Goal: Task Accomplishment & Management: Complete application form

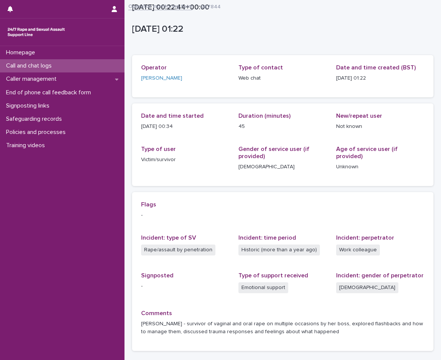
scroll to position [56, 0]
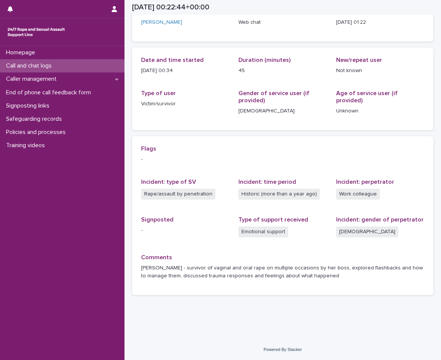
click at [96, 62] on div "Call and chat logs" at bounding box center [62, 65] width 125 height 13
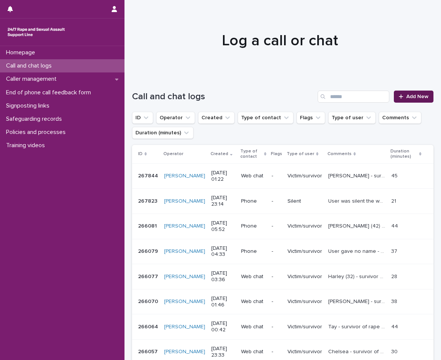
click at [407, 97] on span "Add New" at bounding box center [418, 96] width 22 height 5
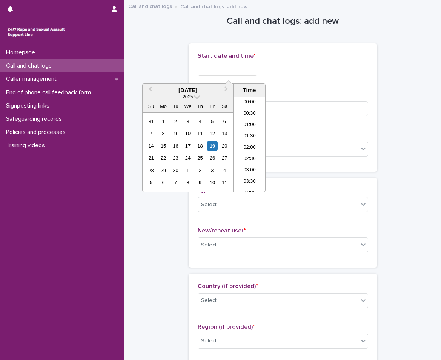
click at [225, 70] on input "text" at bounding box center [228, 69] width 60 height 13
click at [255, 128] on li "01:30" at bounding box center [250, 132] width 32 height 11
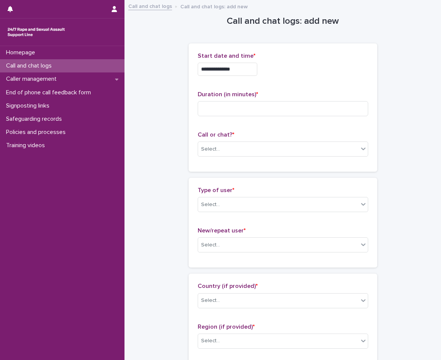
click at [245, 63] on input "**********" at bounding box center [228, 69] width 60 height 13
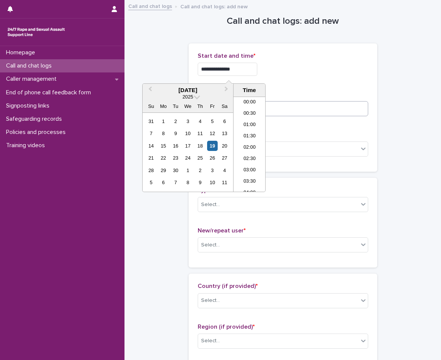
type input "**********"
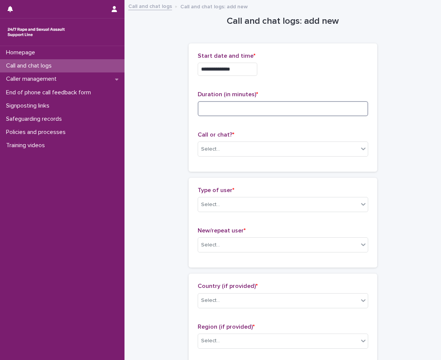
drag, startPoint x: 283, startPoint y: 107, endPoint x: 278, endPoint y: 113, distance: 7.7
click at [283, 107] on input at bounding box center [283, 108] width 171 height 15
click at [216, 113] on input at bounding box center [283, 108] width 171 height 15
type input "**"
click at [214, 149] on div "Select..." at bounding box center [210, 149] width 19 height 8
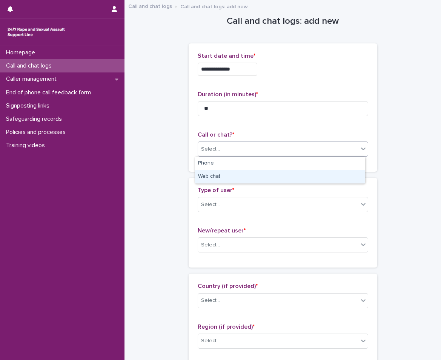
click at [207, 181] on div "Web chat" at bounding box center [280, 176] width 170 height 13
click at [215, 223] on div "Type of user * Select... New/repeat user * Select..." at bounding box center [283, 223] width 171 height 72
click at [215, 201] on div "Select..." at bounding box center [210, 205] width 19 height 8
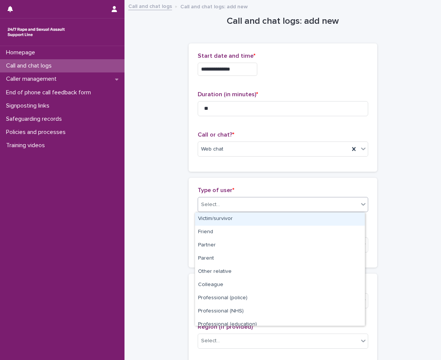
click at [214, 218] on div "Victim/survivor" at bounding box center [280, 219] width 170 height 13
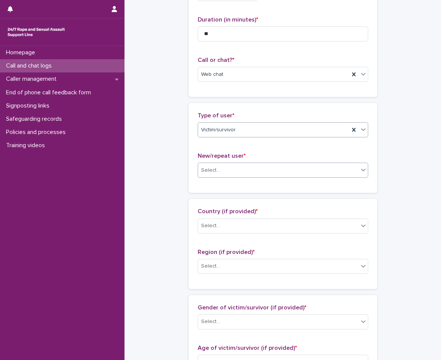
scroll to position [76, 0]
click at [221, 168] on input "text" at bounding box center [221, 170] width 1 height 6
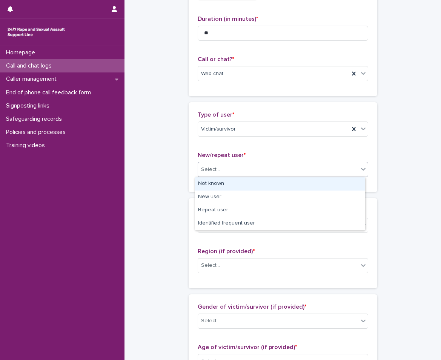
click at [215, 182] on div "Not known" at bounding box center [280, 183] width 170 height 13
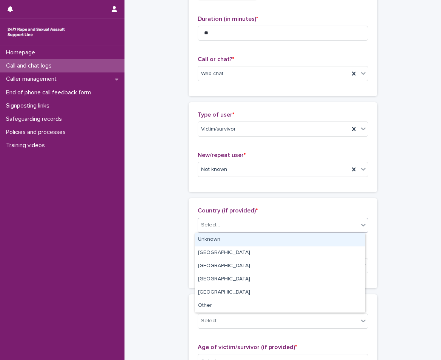
click at [221, 218] on div "Select..." at bounding box center [283, 225] width 171 height 15
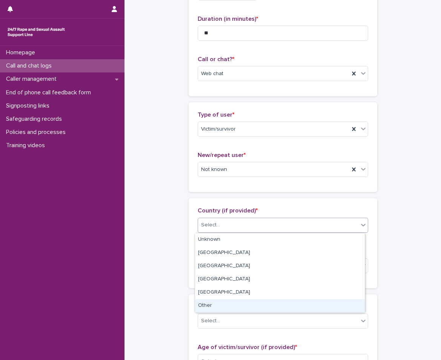
click at [224, 307] on div "Other" at bounding box center [280, 305] width 170 height 13
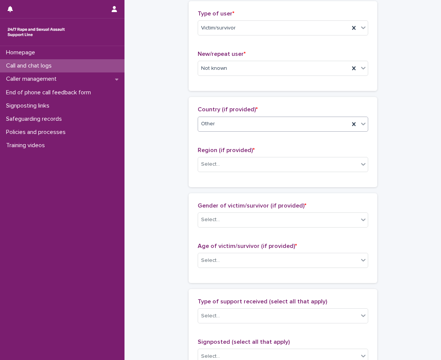
scroll to position [189, 0]
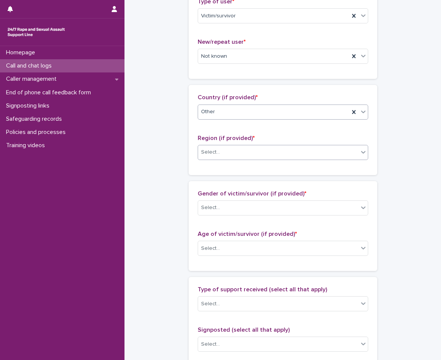
click at [227, 150] on div "Select..." at bounding box center [278, 152] width 161 height 12
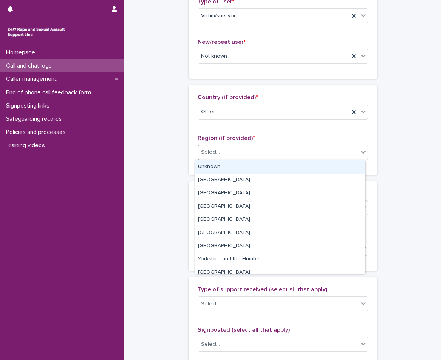
click at [221, 161] on div "Unknown" at bounding box center [280, 167] width 170 height 13
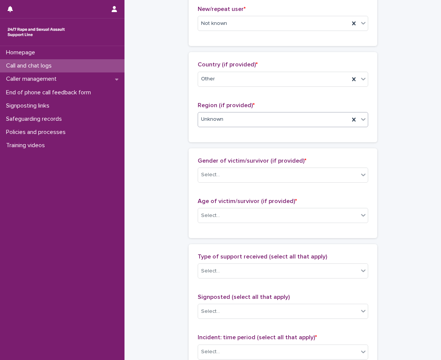
scroll to position [264, 0]
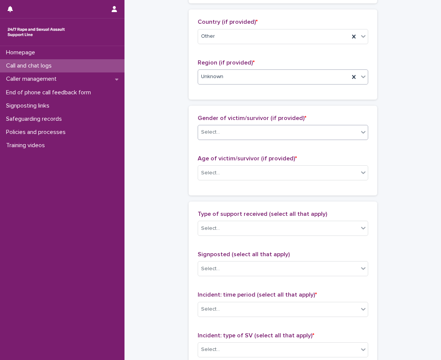
click at [229, 133] on div "Select..." at bounding box center [278, 132] width 161 height 12
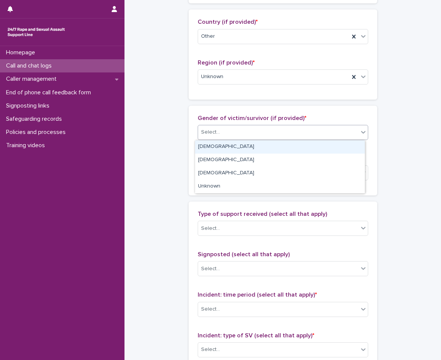
click at [221, 150] on div "[DEMOGRAPHIC_DATA]" at bounding box center [280, 146] width 170 height 13
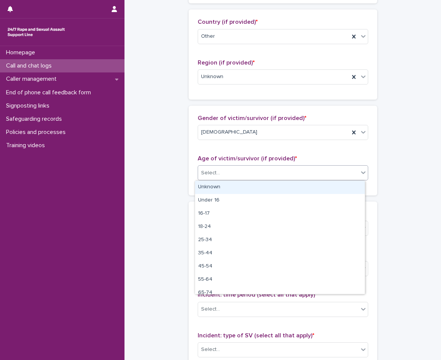
click at [225, 179] on div "Select..." at bounding box center [278, 173] width 161 height 12
click at [225, 188] on div "Unknown" at bounding box center [280, 187] width 170 height 13
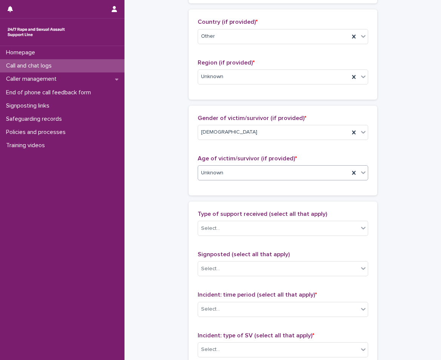
scroll to position [340, 0]
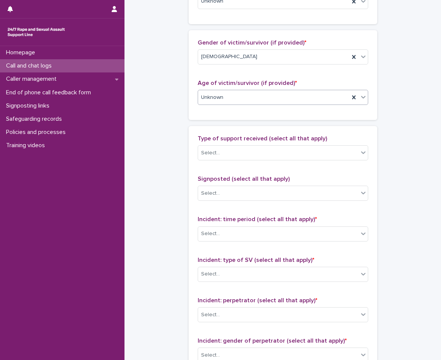
click at [235, 142] on p "Type of support received (select all that apply)" at bounding box center [283, 138] width 171 height 7
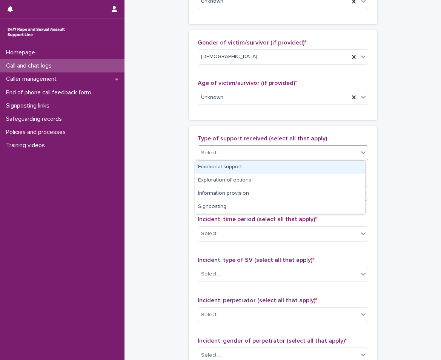
click at [226, 157] on div "Select..." at bounding box center [278, 153] width 161 height 12
click at [242, 173] on div "Emotional support" at bounding box center [280, 167] width 170 height 13
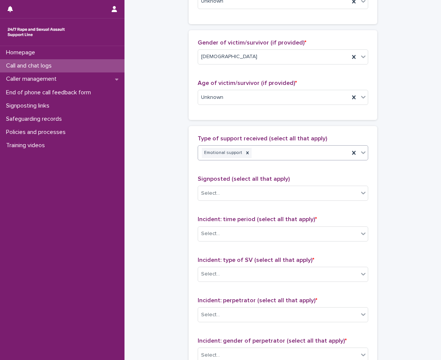
click at [272, 151] on div "Emotional support" at bounding box center [273, 153] width 151 height 13
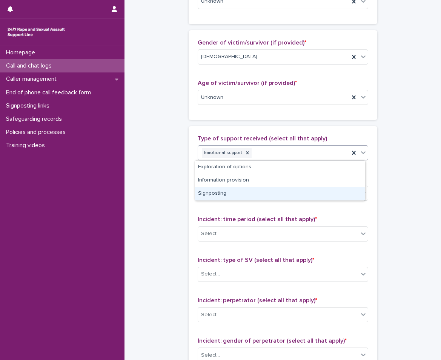
click at [248, 212] on div "Type of support received (select all that apply) option Emotional support, sele…" at bounding box center [283, 293] width 171 height 316
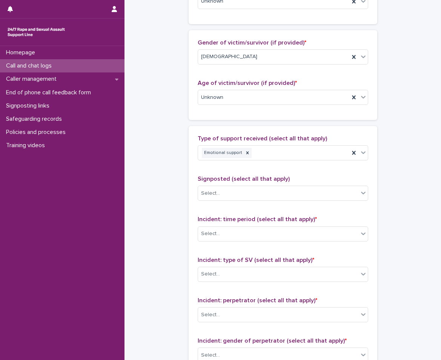
click at [260, 184] on div "Signposted (select all that apply) Select..." at bounding box center [283, 191] width 171 height 31
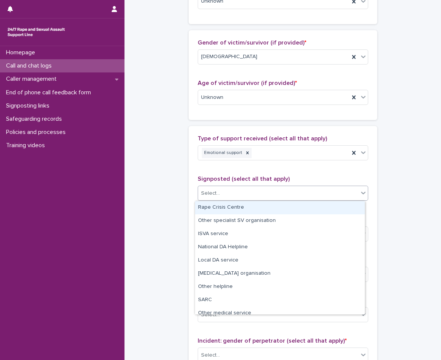
click at [257, 193] on div "Select..." at bounding box center [278, 193] width 161 height 12
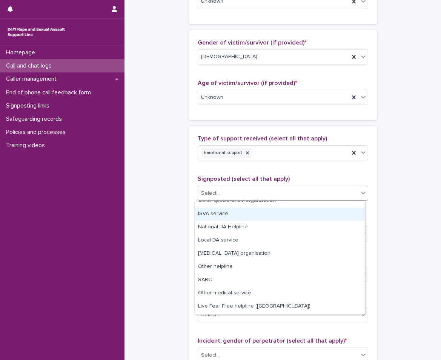
scroll to position [45, 0]
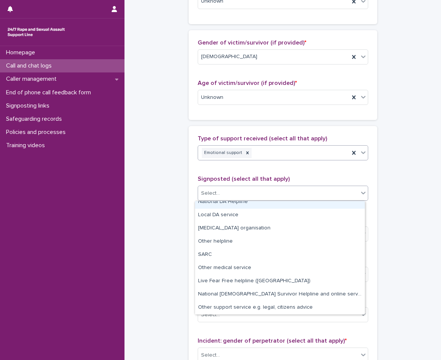
click at [258, 147] on div "Emotional support" at bounding box center [273, 153] width 151 height 13
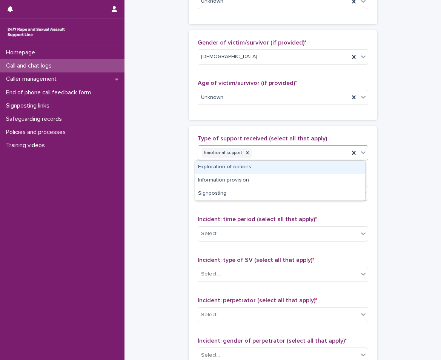
click at [256, 172] on div "Exploration of options" at bounding box center [280, 167] width 170 height 13
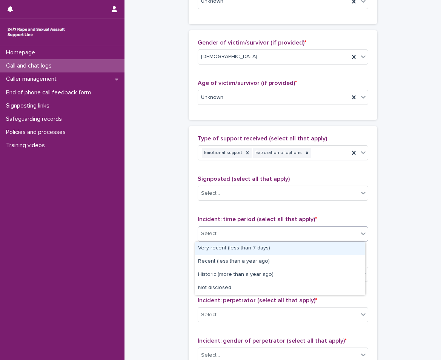
click at [246, 229] on div "Select..." at bounding box center [278, 234] width 161 height 12
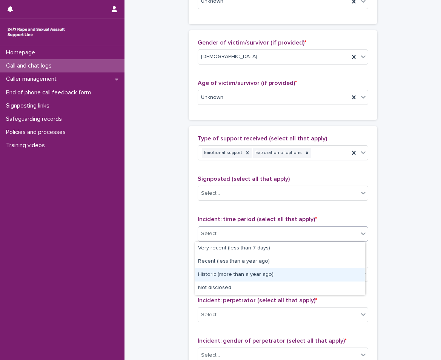
click at [245, 277] on div "Historic (more than a year ago)" at bounding box center [280, 275] width 170 height 13
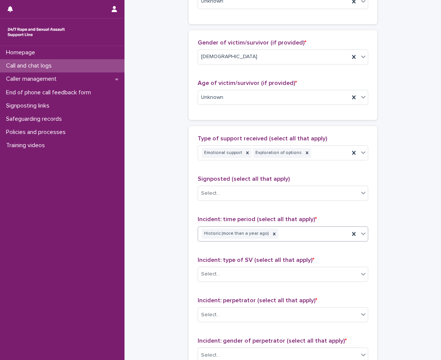
scroll to position [453, 0]
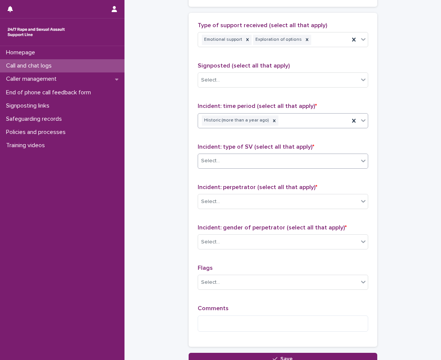
click at [236, 155] on div "Select..." at bounding box center [278, 161] width 161 height 12
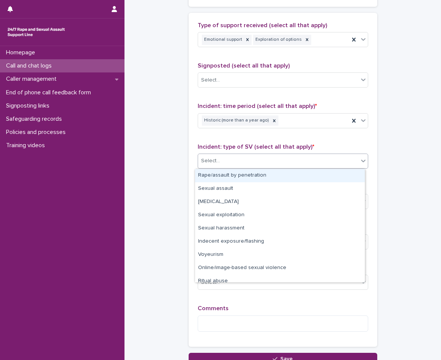
click at [230, 180] on div "Rape/assault by penetration" at bounding box center [280, 175] width 170 height 13
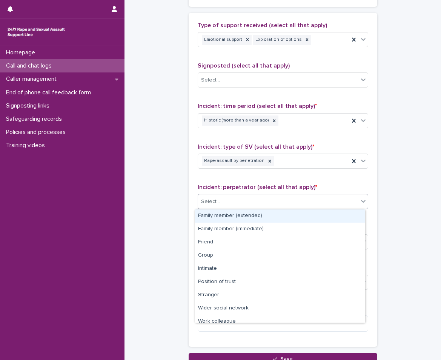
click at [229, 202] on div "Select..." at bounding box center [278, 202] width 161 height 12
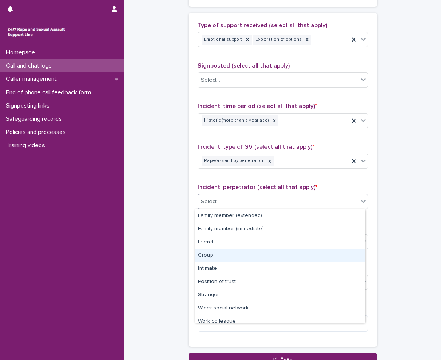
click at [226, 258] on div "Group" at bounding box center [280, 255] width 170 height 13
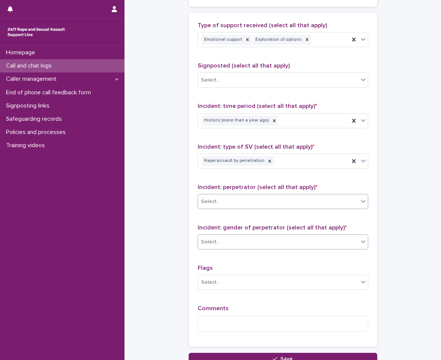
click at [230, 244] on div "Select..." at bounding box center [278, 242] width 161 height 12
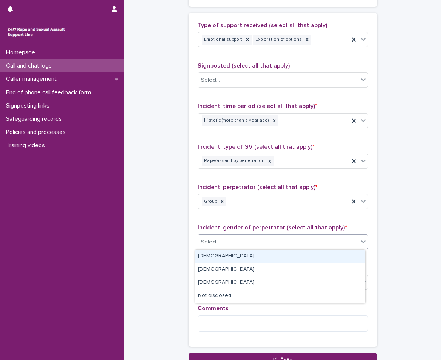
click at [225, 259] on div "[DEMOGRAPHIC_DATA]" at bounding box center [280, 256] width 170 height 13
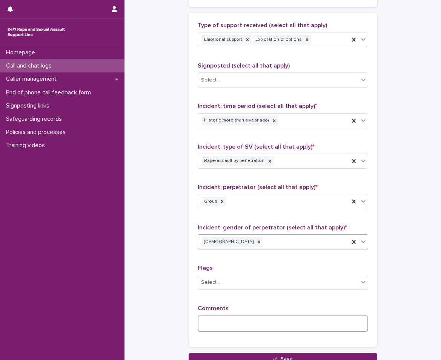
click at [219, 319] on textarea at bounding box center [283, 324] width 171 height 16
drag, startPoint x: 246, startPoint y: 325, endPoint x: 242, endPoint y: 323, distance: 4.7
click at [246, 325] on textarea at bounding box center [283, 324] width 171 height 16
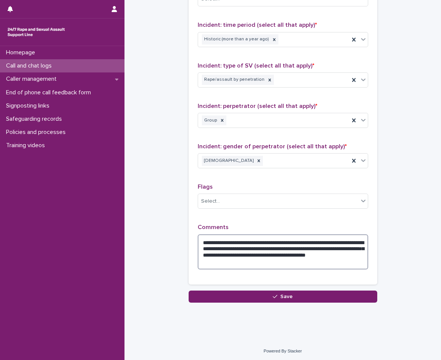
scroll to position [536, 0]
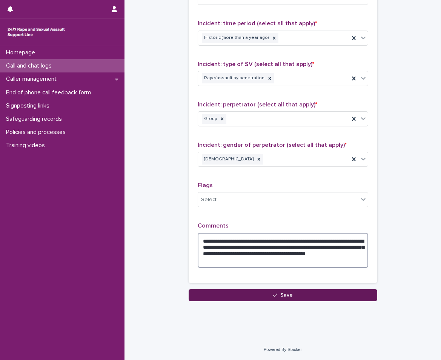
type textarea "**********"
click at [261, 294] on button "Save" at bounding box center [283, 295] width 189 height 12
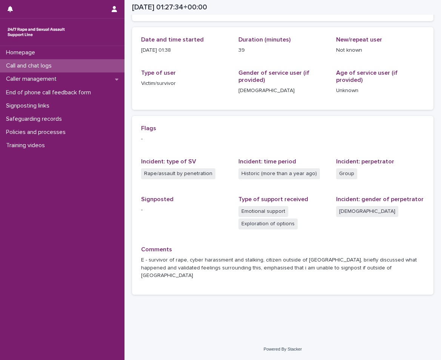
scroll to position [68, 0]
